Goal: Find specific fact: Find specific fact

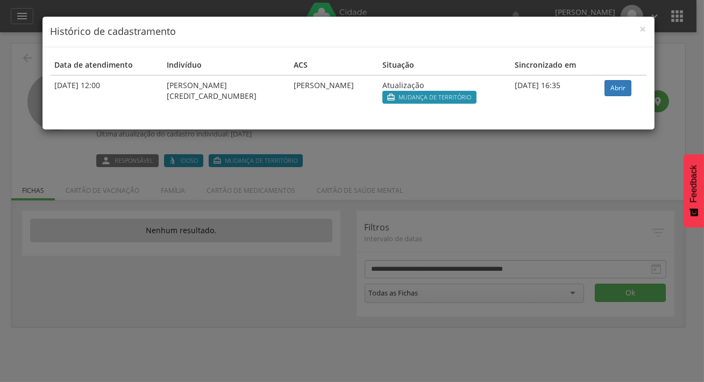
click at [637, 28] on h4 "Histórico de cadastramento" at bounding box center [349, 32] width 596 height 14
click at [651, 26] on div "× Histórico de cadastramento" at bounding box center [348, 32] width 612 height 31
click at [645, 26] on span "×" at bounding box center [643, 29] width 6 height 15
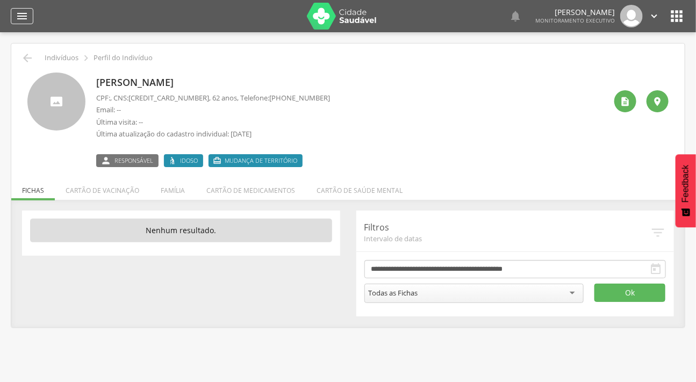
click at [28, 11] on div "" at bounding box center [22, 16] width 23 height 16
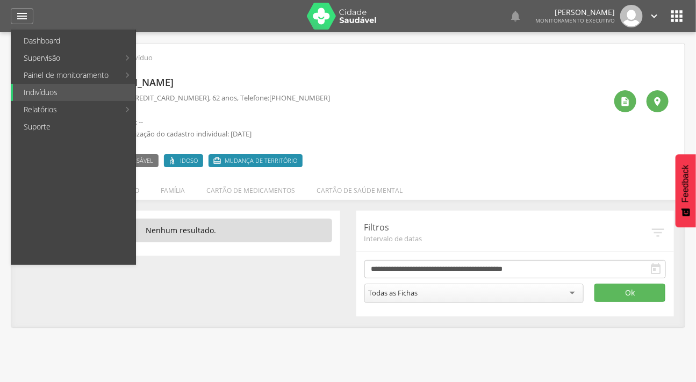
click at [309, 55] on div " Indivíduos  Perfil do Indivíduo" at bounding box center [347, 58] width 657 height 13
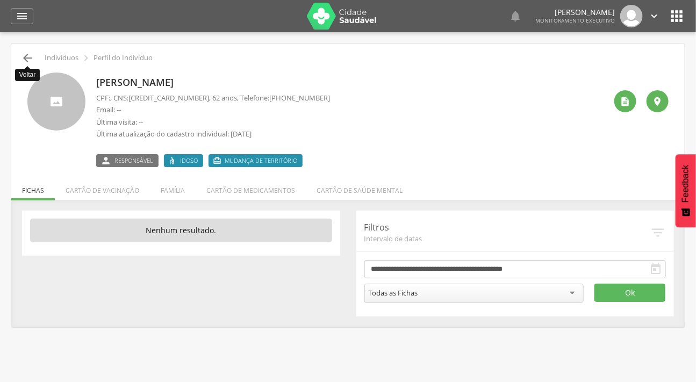
click at [27, 56] on icon "" at bounding box center [27, 58] width 13 height 13
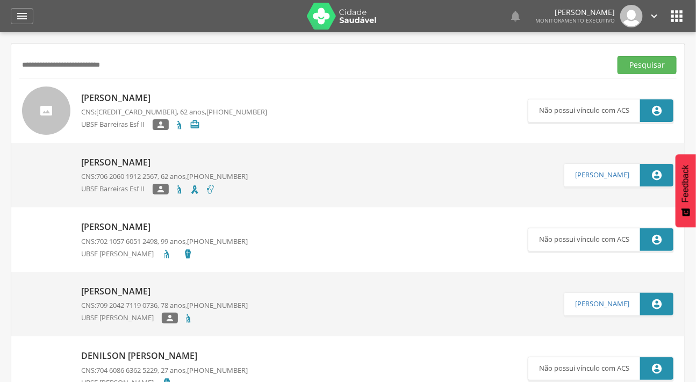
click at [22, 157] on img at bounding box center [22, 157] width 0 height 0
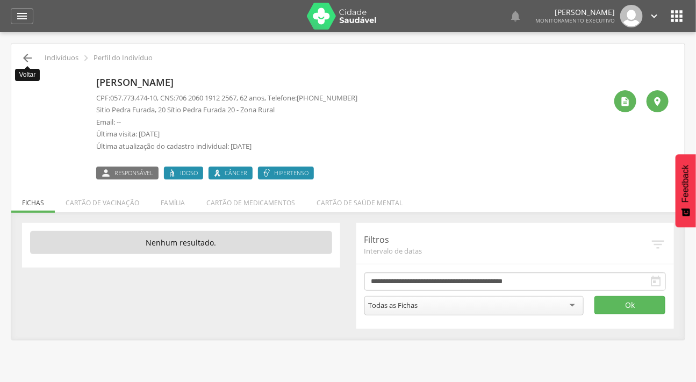
click at [26, 58] on icon "" at bounding box center [27, 58] width 13 height 13
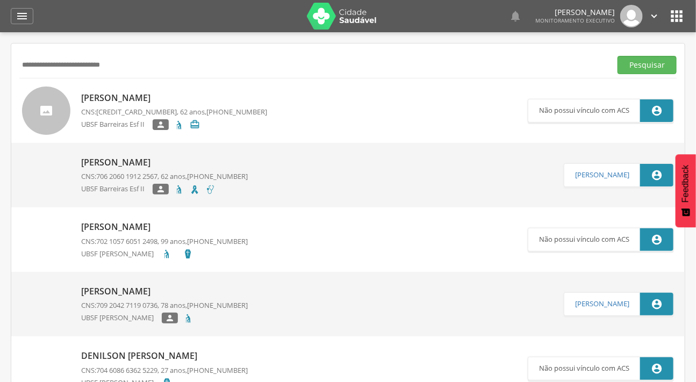
click at [26, 58] on input "**********" at bounding box center [313, 65] width 588 height 18
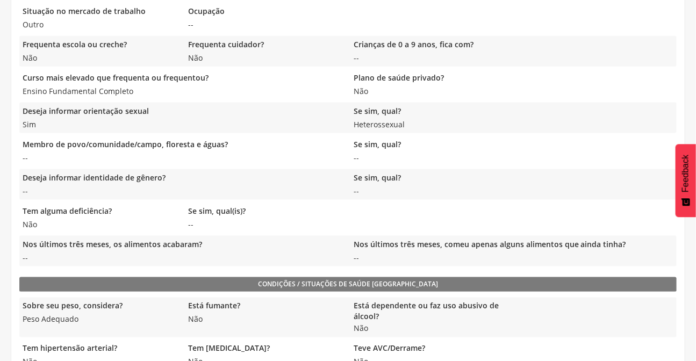
scroll to position [489, 0]
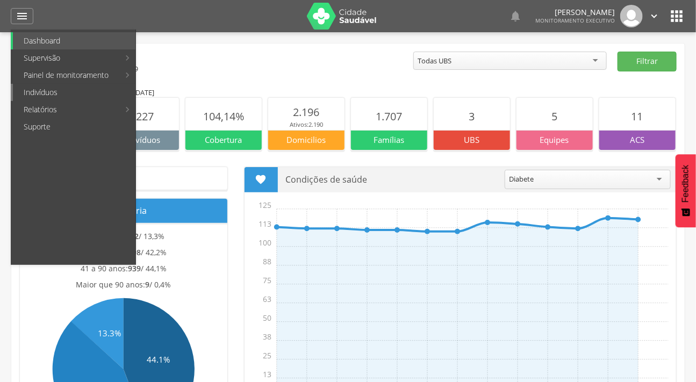
click at [51, 85] on link "Indivíduos" at bounding box center [74, 92] width 123 height 17
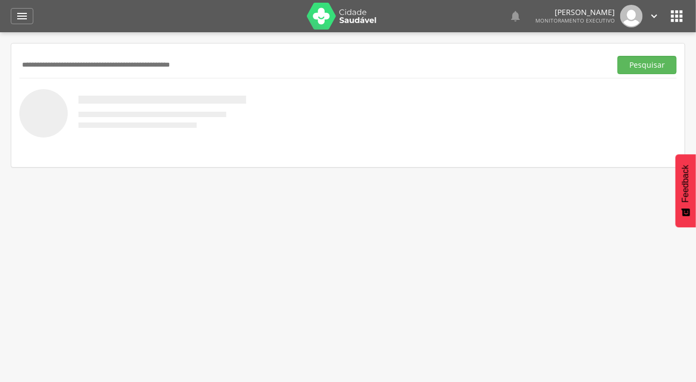
click at [80, 67] on input "text" at bounding box center [313, 65] width 588 height 18
click at [11, 300] on div " Supervisão  Distritos  Ubs Coordenador: - Caraúbas / PB Intervalo de Tempo …" at bounding box center [348, 223] width 696 height 382
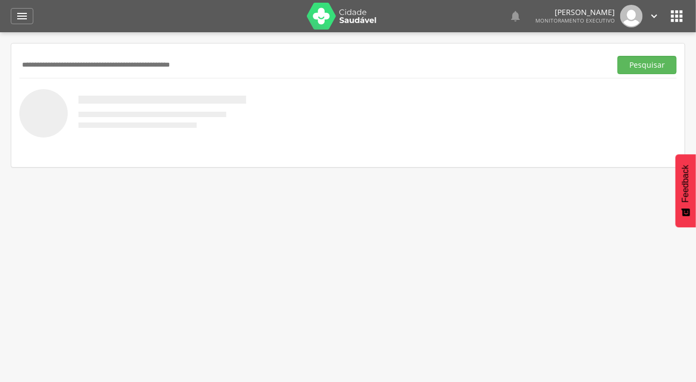
click at [113, 65] on input "text" at bounding box center [313, 65] width 588 height 18
type input "**********"
click at [618, 56] on button "Pesquisar" at bounding box center [647, 65] width 59 height 18
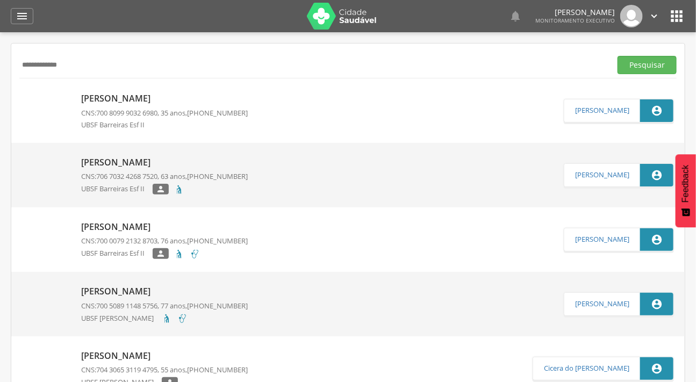
click at [22, 92] on img at bounding box center [22, 92] width 0 height 0
type input "**********"
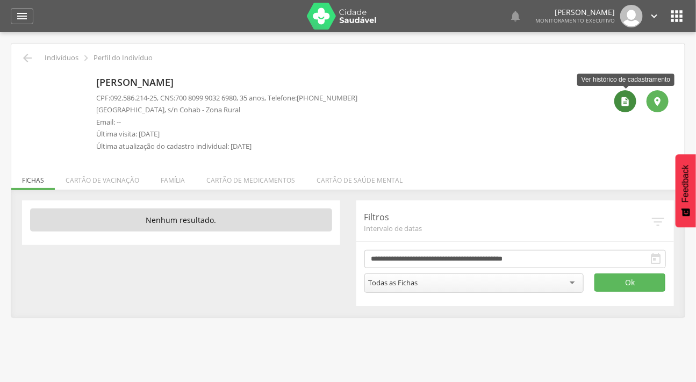
click at [624, 103] on icon "" at bounding box center [625, 101] width 11 height 11
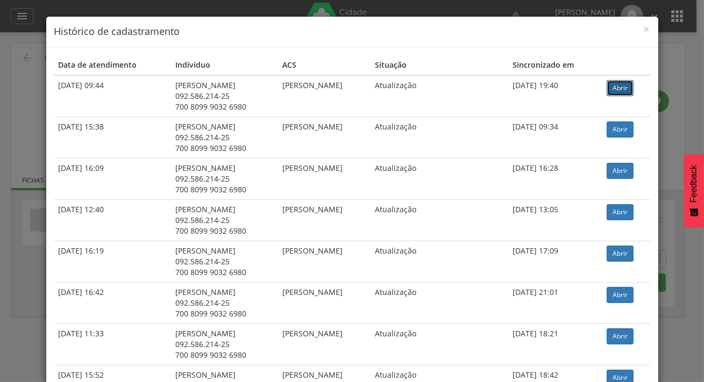
click at [621, 85] on link "Abrir" at bounding box center [619, 88] width 27 height 16
click at [643, 29] on span "×" at bounding box center [646, 29] width 6 height 15
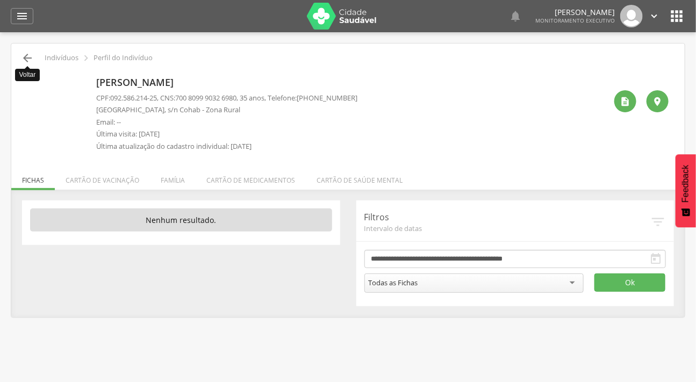
click at [31, 60] on icon "" at bounding box center [27, 58] width 13 height 13
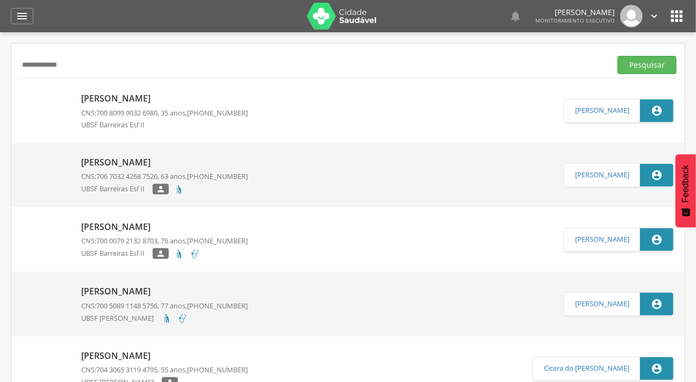
drag, startPoint x: 80, startPoint y: 69, endPoint x: 38, endPoint y: 64, distance: 42.7
click at [38, 64] on input "**********" at bounding box center [313, 65] width 588 height 18
type input "**********"
click at [618, 56] on button "Pesquisar" at bounding box center [647, 65] width 59 height 18
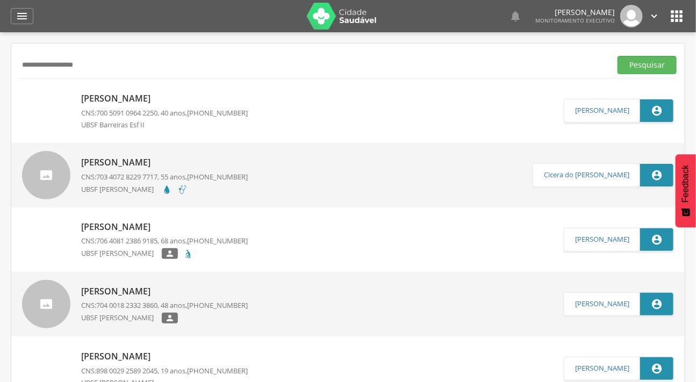
click at [125, 97] on p "José Ilton da Costa" at bounding box center [164, 98] width 167 height 12
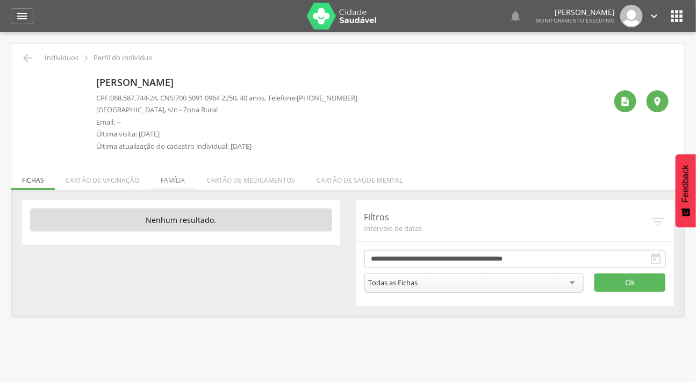
click at [163, 181] on li "Família" at bounding box center [173, 177] width 46 height 25
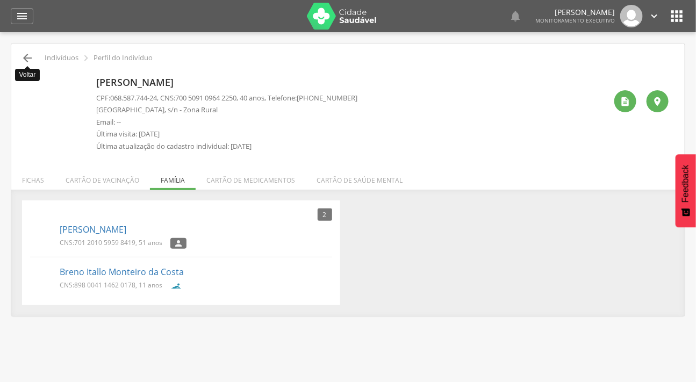
click at [23, 59] on icon "" at bounding box center [27, 58] width 13 height 13
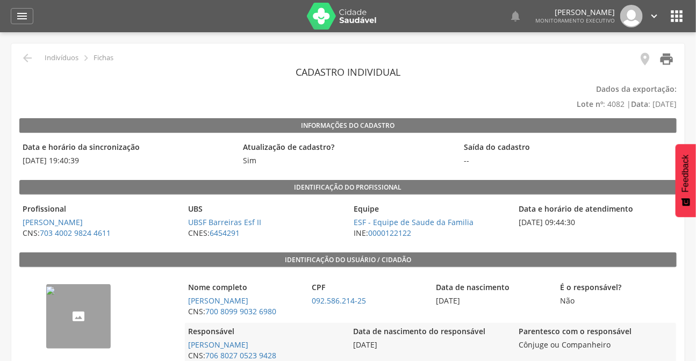
click at [667, 58] on icon "" at bounding box center [666, 59] width 15 height 15
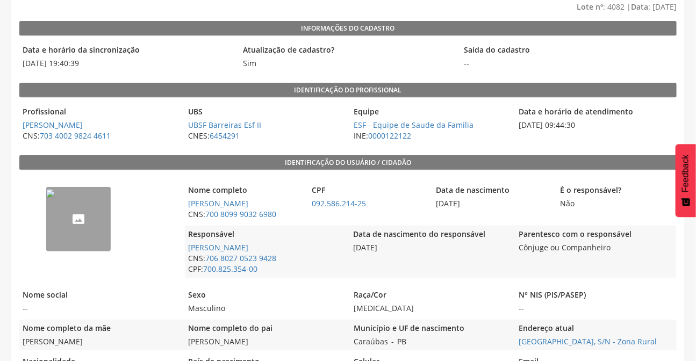
scroll to position [146, 0]
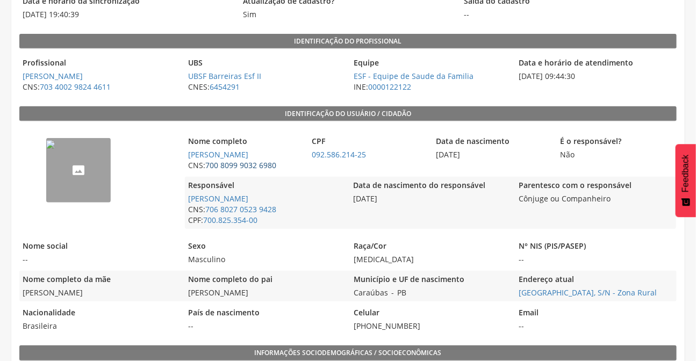
click at [221, 161] on link "700 8099 9032 6980" at bounding box center [240, 165] width 71 height 10
type input "**********"
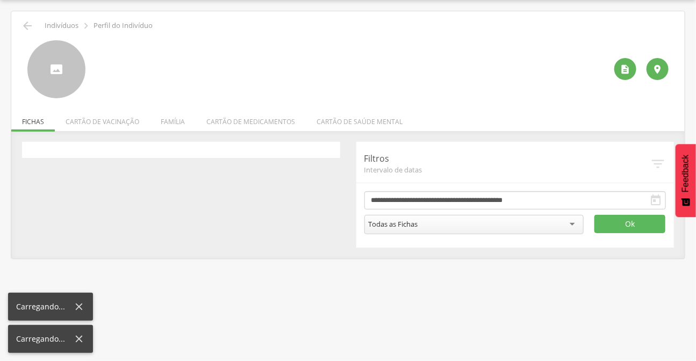
scroll to position [32, 0]
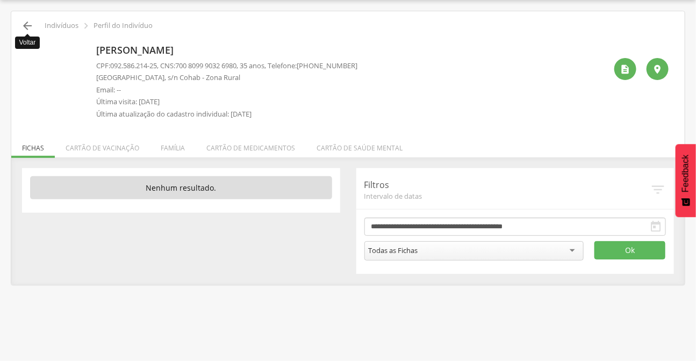
click at [22, 22] on icon "" at bounding box center [27, 25] width 13 height 13
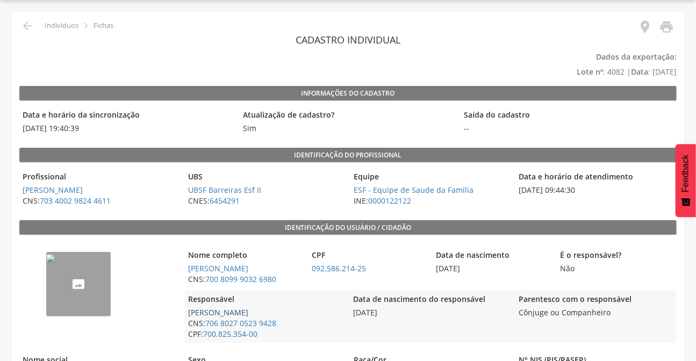
scroll to position [81, 0]
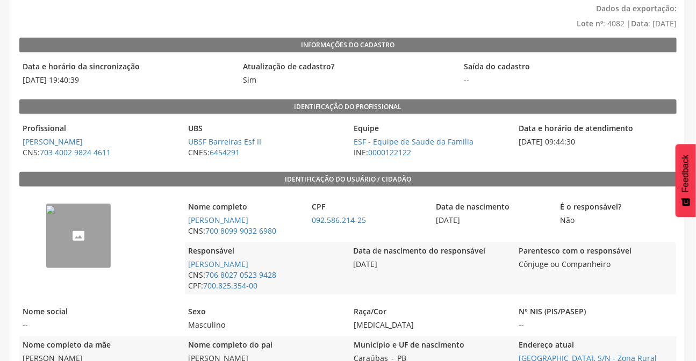
drag, startPoint x: 232, startPoint y: 226, endPoint x: 219, endPoint y: 238, distance: 17.5
click at [219, 238] on div "Nome completo Jose Sidneiz Siqueira CNS: 700 8099 9032 6980" at bounding box center [244, 218] width 119 height 41
drag, startPoint x: 278, startPoint y: 226, endPoint x: 203, endPoint y: 226, distance: 74.7
click at [204, 226] on span "CNS: 700 8099 9032 6980" at bounding box center [244, 231] width 119 height 11
copy span "700 8099 9032 6980"
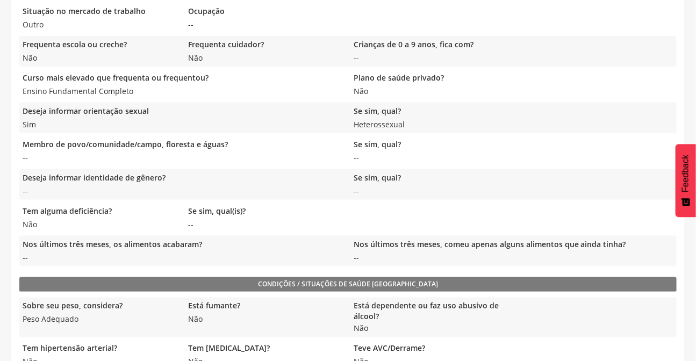
scroll to position [489, 0]
